Goal: Task Accomplishment & Management: Manage account settings

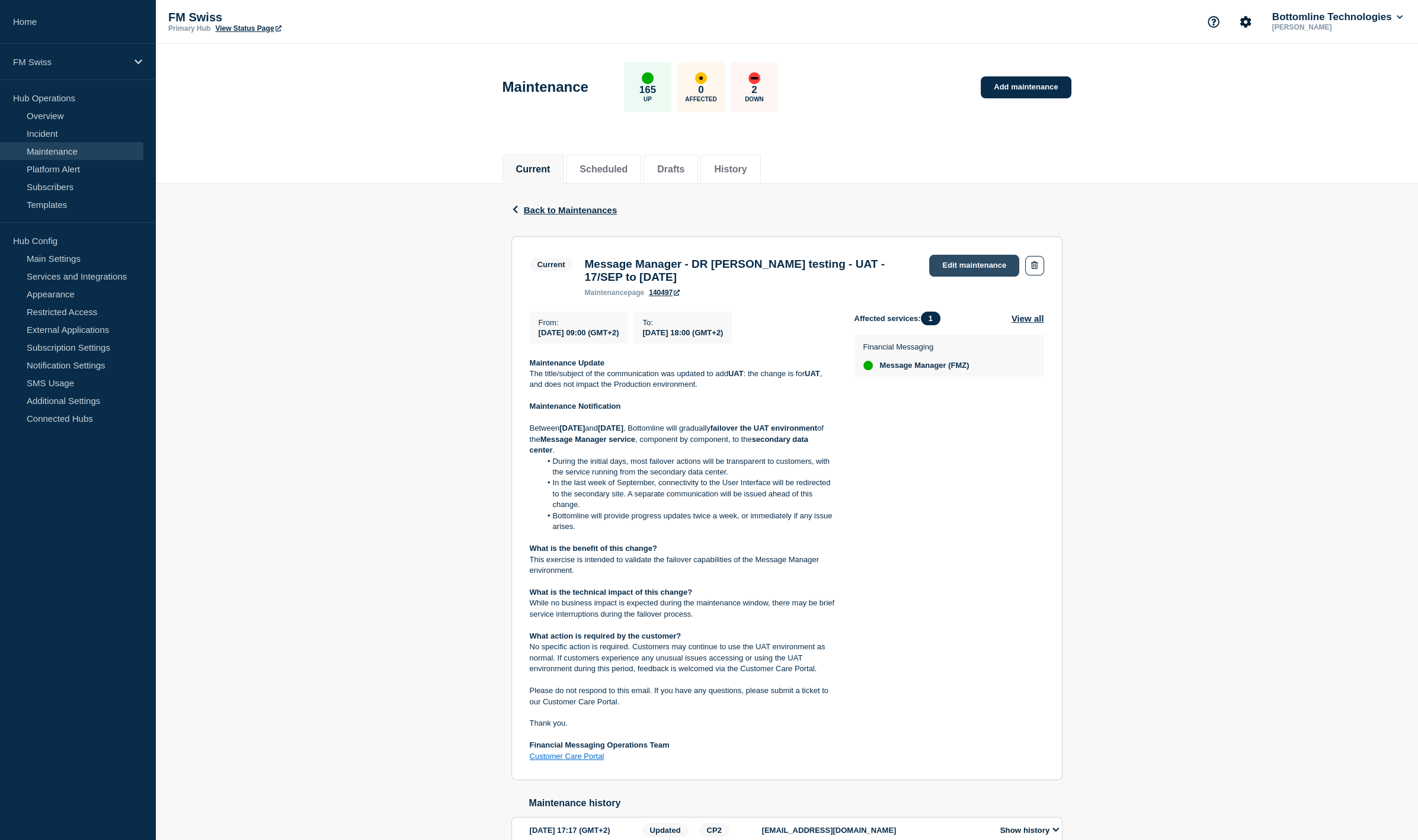
click at [985, 269] on link "Edit maintenance" at bounding box center [974, 266] width 90 height 22
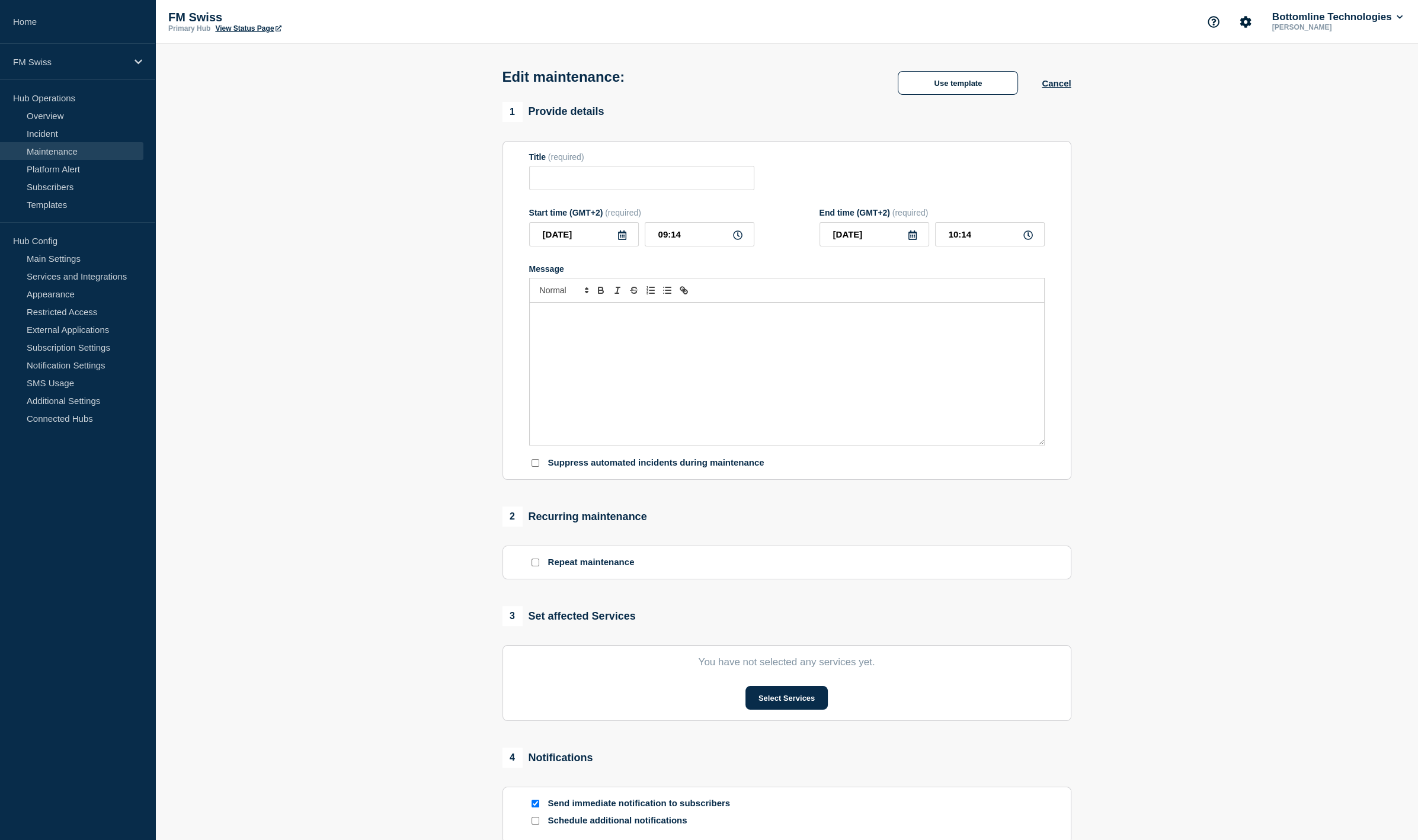
type input "Message Manager - DR Failover testing - UAT - 17/SEP to 30/SEP/2025"
type input "2025-09-17"
type input "09:00"
type input "2025-09-30"
type input "18:00"
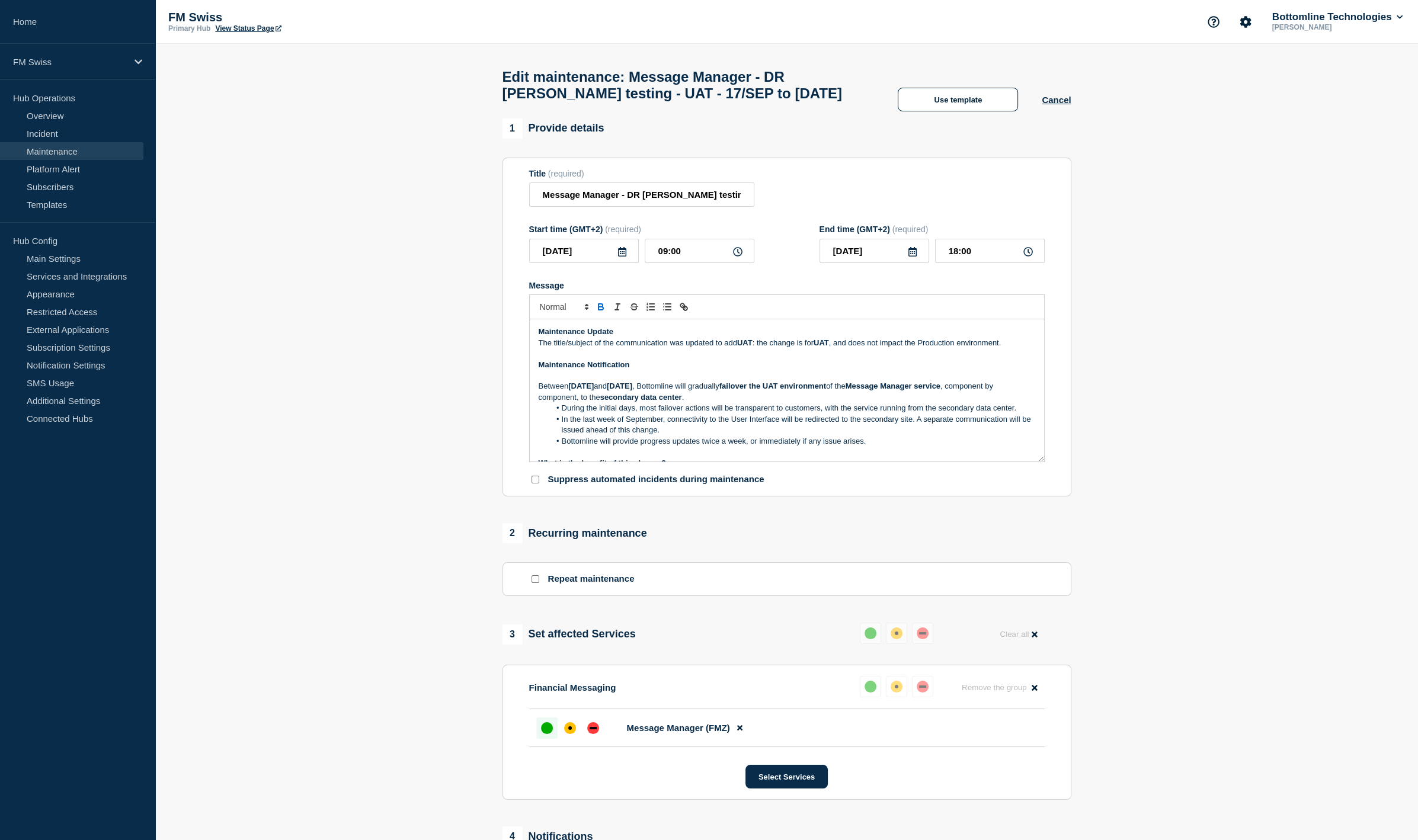
click at [623, 337] on p "Maintenance Update" at bounding box center [786, 332] width 497 height 11
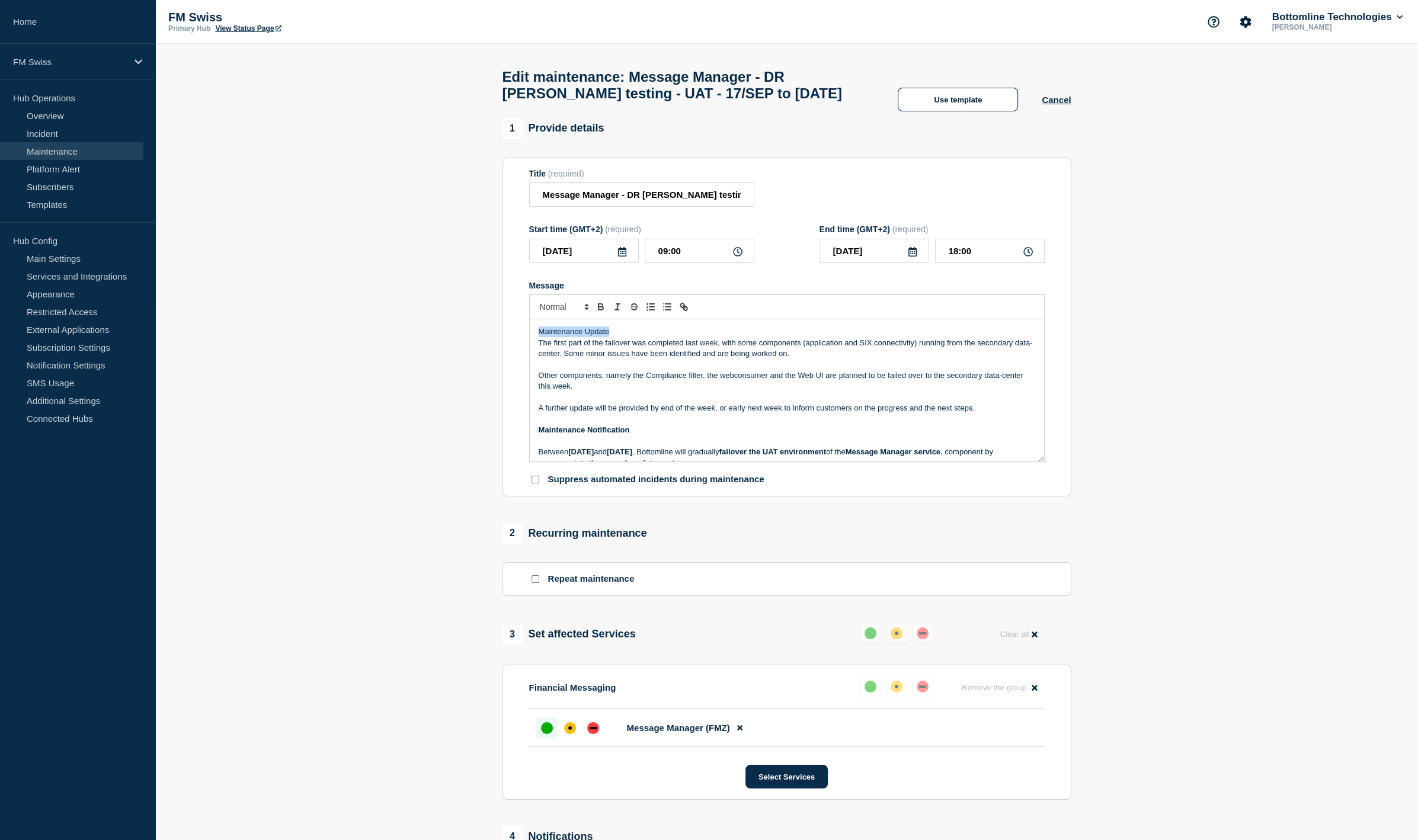
paste div "Message"
click at [606, 351] on p "The first part of the failover was completed last week, with some components (a…" at bounding box center [786, 349] width 497 height 22
click at [934, 352] on p "The first part of the UAT failover was completed last week, with some component…" at bounding box center [786, 349] width 497 height 22
click at [882, 358] on p "The first part of the UAT failover was completed last week, with some component…" at bounding box center [786, 349] width 497 height 22
click at [875, 360] on p "The first part of the UAT failover was completed last week, with some component…" at bounding box center [786, 349] width 497 height 22
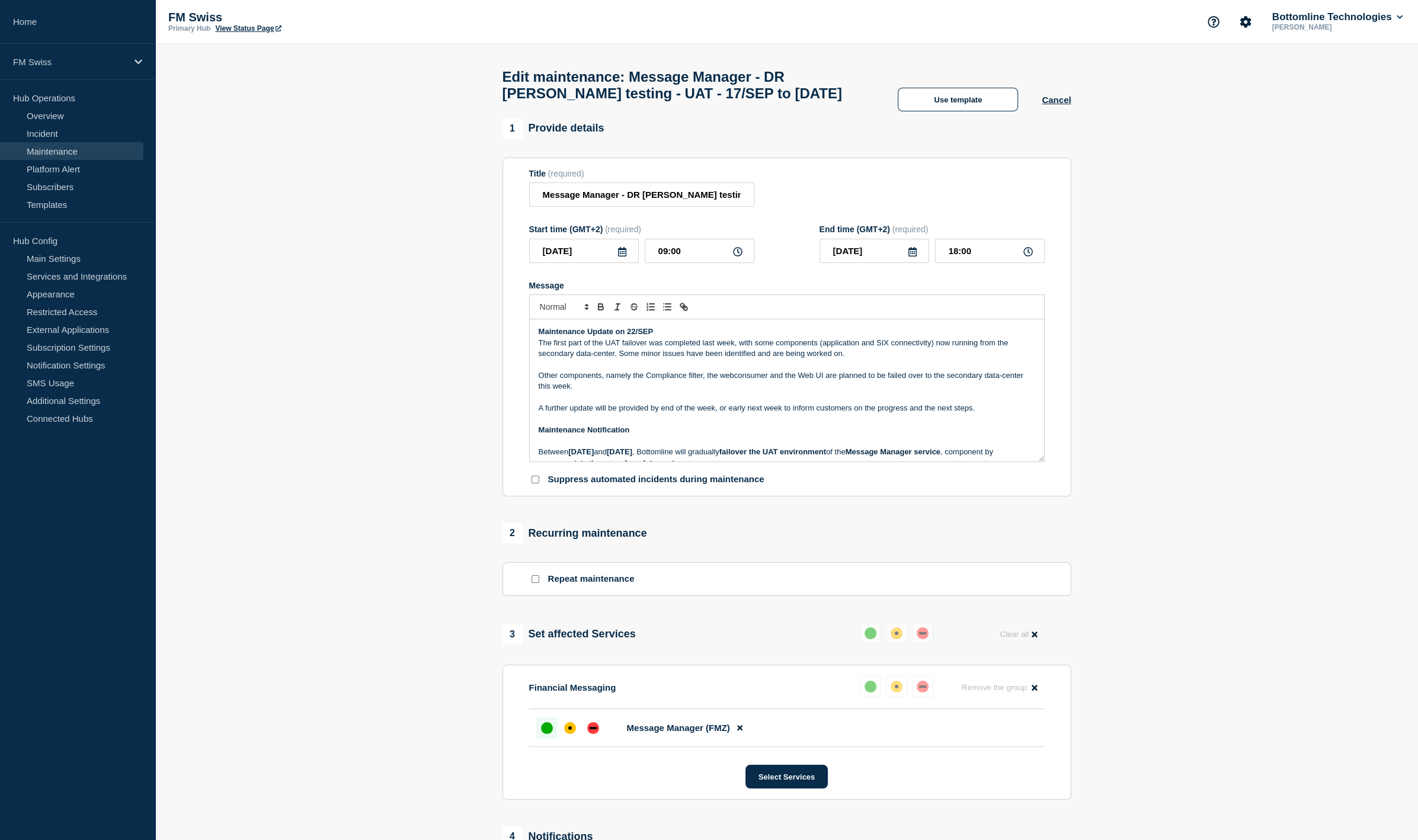
click at [879, 371] on p "Message" at bounding box center [786, 365] width 497 height 11
click at [851, 393] on p "Other components, namely the Compliance filter, the webconsumer and the Web UI …" at bounding box center [786, 382] width 497 height 22
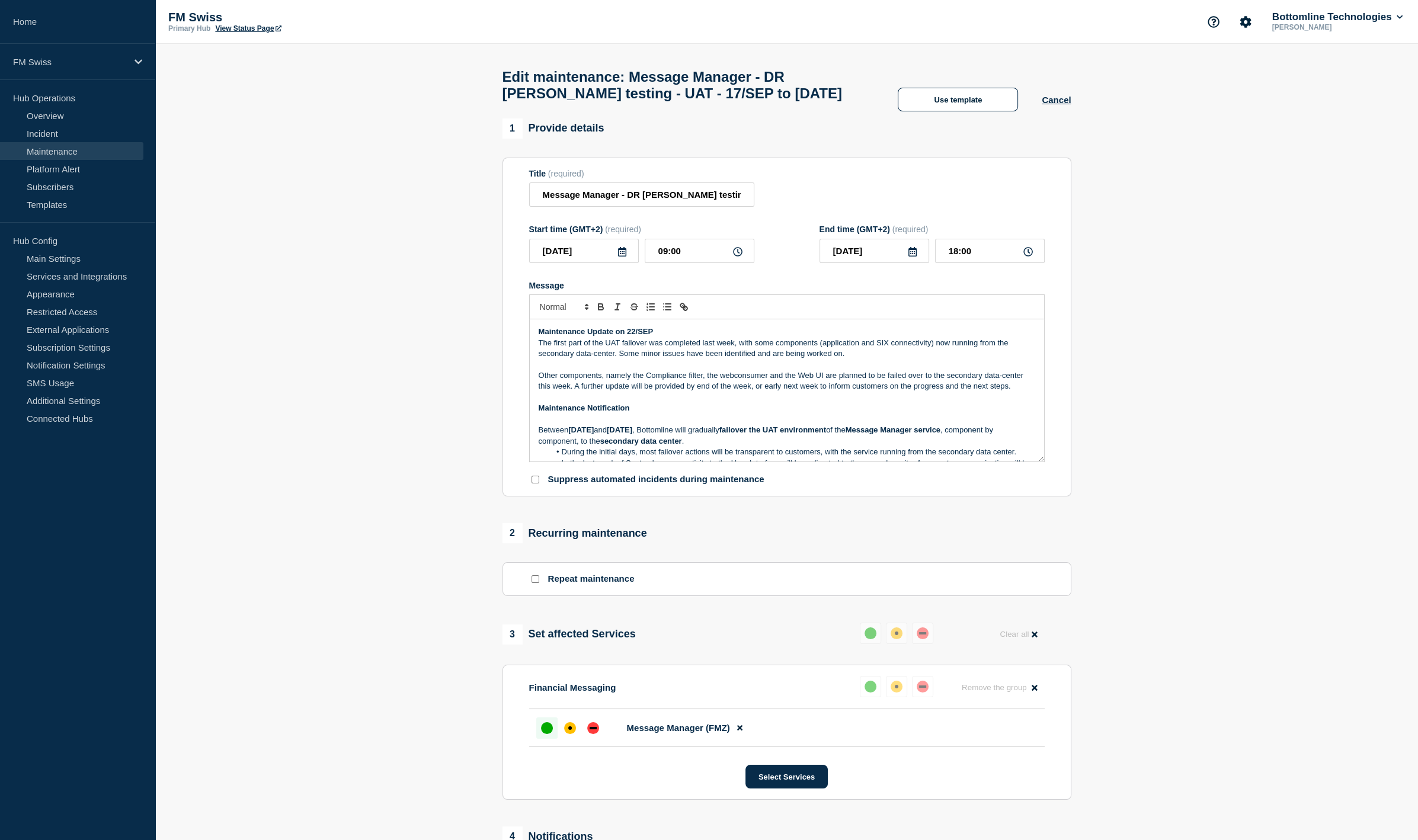
click at [607, 351] on p "The first part of the UAT failover was completed last week, with some component…" at bounding box center [786, 349] width 497 height 22
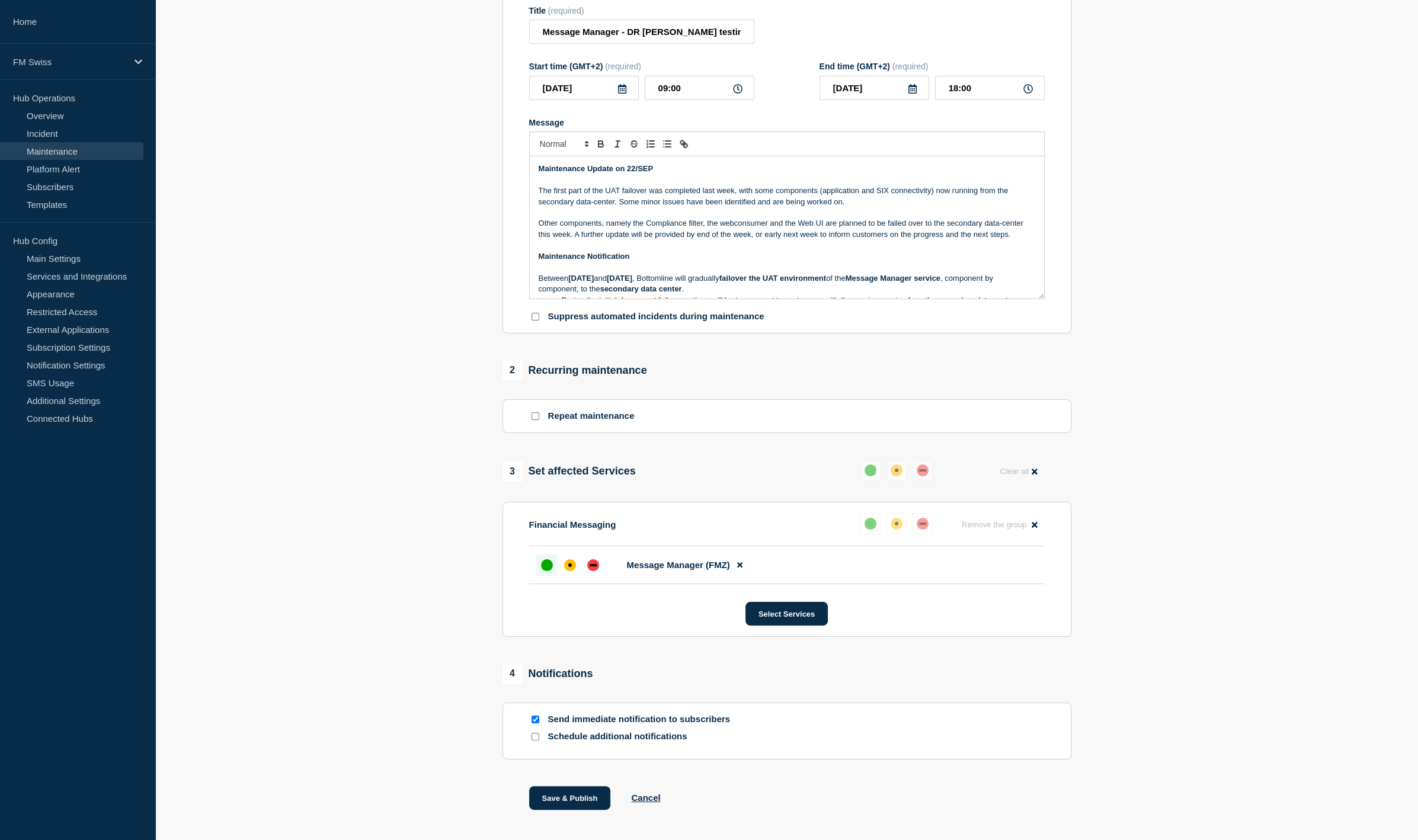
scroll to position [219, 0]
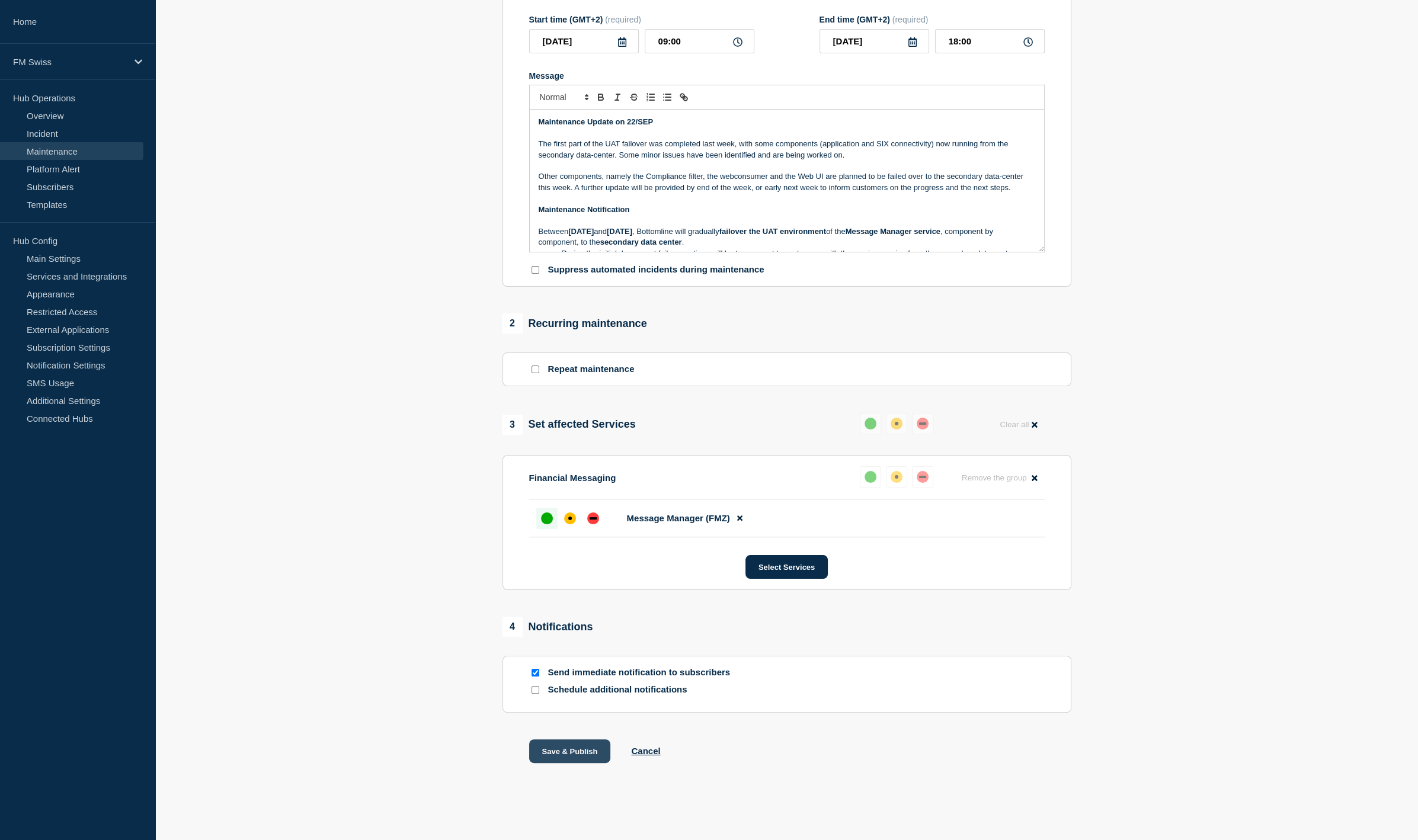
click at [559, 751] on button "Save & Publish" at bounding box center [570, 751] width 82 height 24
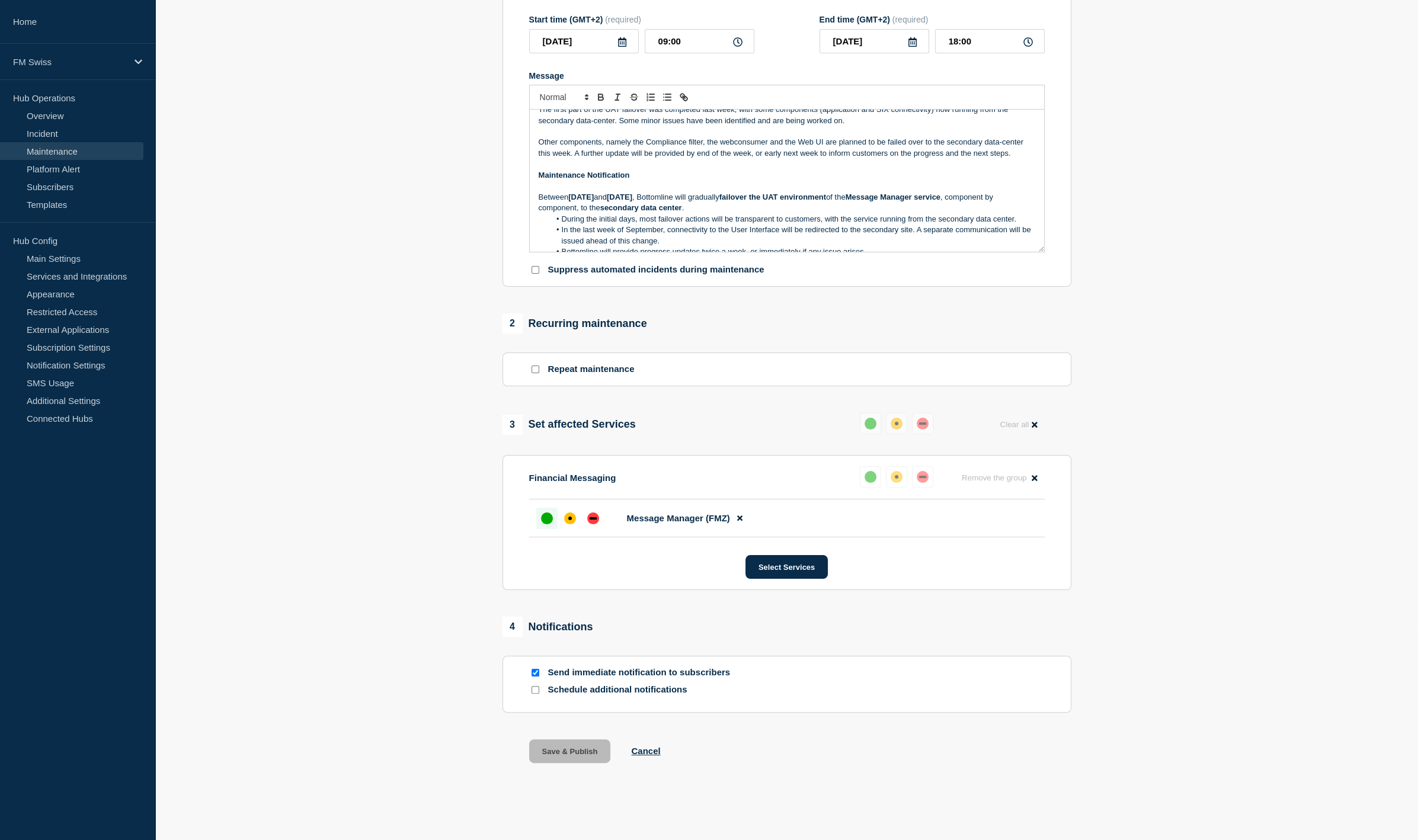
scroll to position [136, 0]
